Goal: Check status

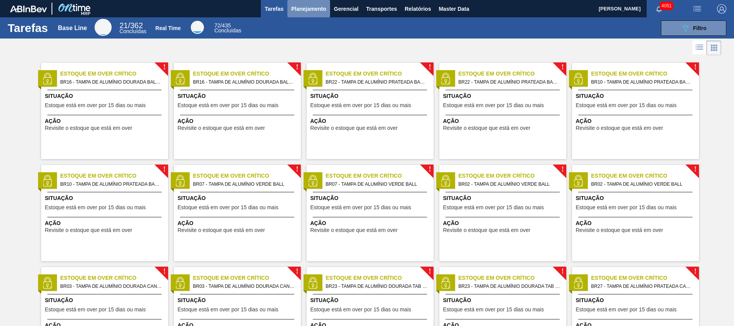
click at [298, 13] on span "Planejamento" at bounding box center [308, 8] width 35 height 9
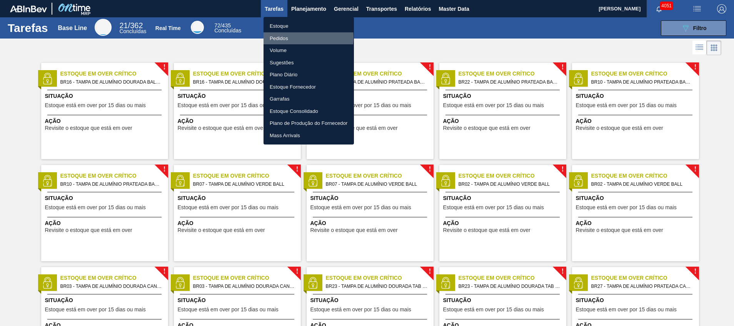
click at [296, 37] on li "Pedidos" at bounding box center [309, 38] width 90 height 12
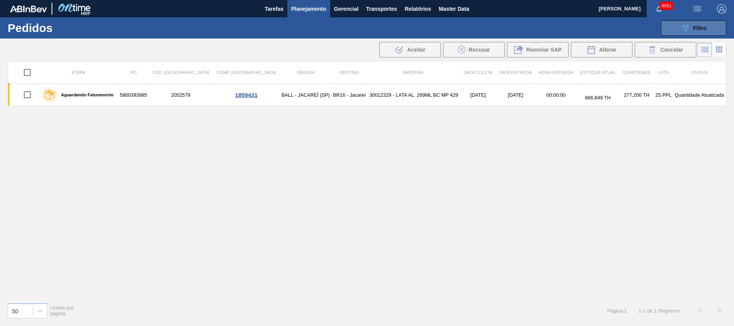
click at [489, 33] on button "089F7B8B-B2A5-4AFE-B5C0-19BA573D28AC Filtro" at bounding box center [693, 27] width 65 height 15
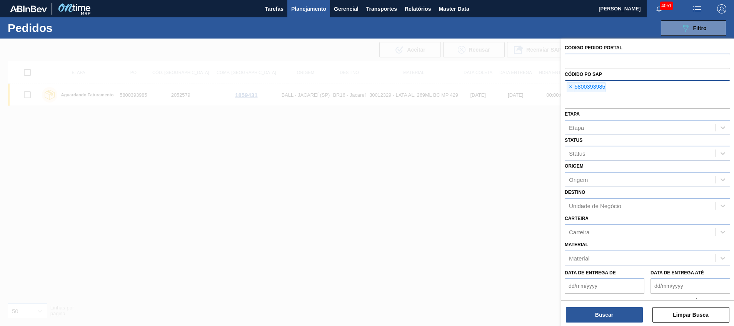
click at [489, 83] on div "× 5800393985" at bounding box center [648, 94] width 166 height 28
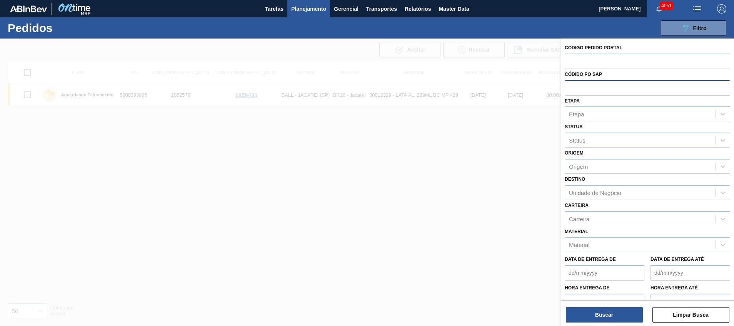
paste input "5800391573"
type input "5800391573"
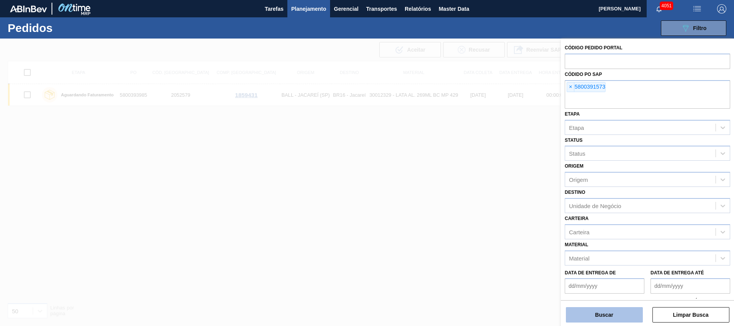
click at [489, 217] on button "Buscar" at bounding box center [604, 314] width 77 height 15
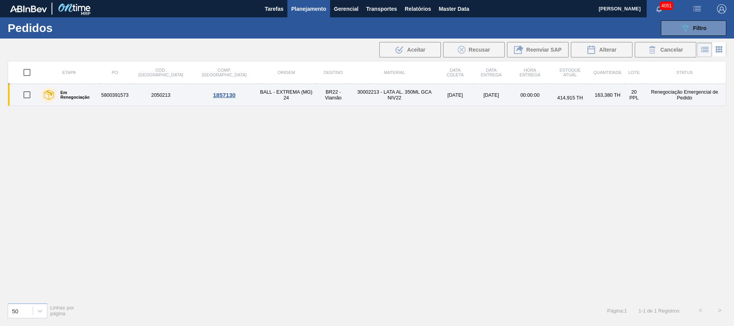
click at [438, 99] on td "[DATE]" at bounding box center [455, 95] width 34 height 22
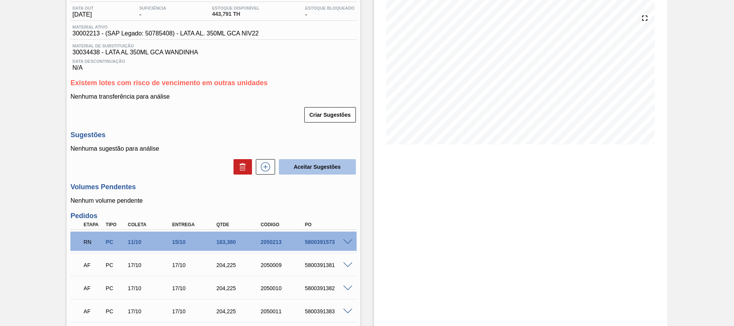
scroll to position [88, 0]
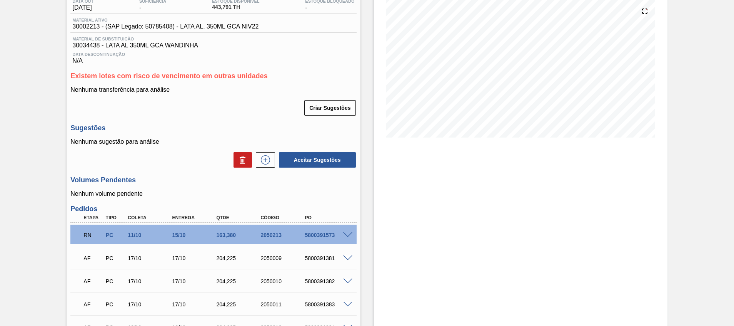
click at [349, 217] on span at bounding box center [347, 235] width 9 height 6
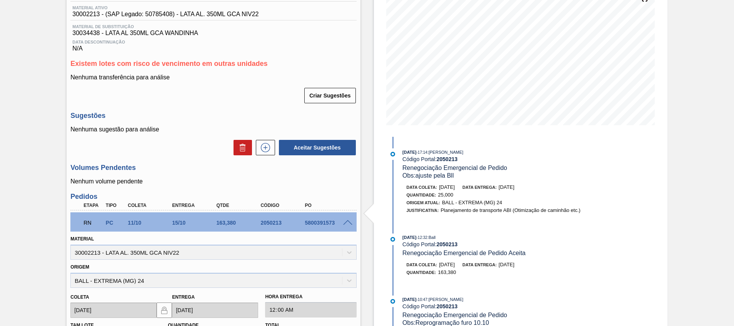
scroll to position [99, 0]
